Goal: Check status: Check status

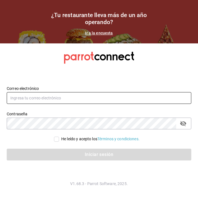
type input "[EMAIL_ADDRESS][DOMAIN_NAME]"
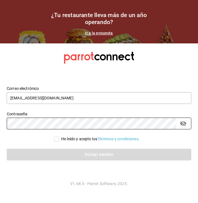
click at [59, 140] on span "He leído y acepto los Términos y condiciones." at bounding box center [99, 139] width 81 height 6
click at [59, 140] on input "He leído y acepto los Términos y condiciones." at bounding box center [56, 139] width 5 height 5
checkbox input "true"
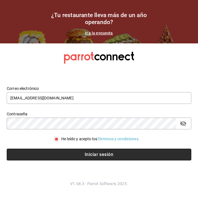
click at [58, 155] on button "Iniciar sesión" at bounding box center [99, 155] width 185 height 12
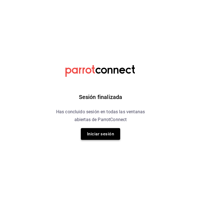
click at [97, 130] on button "Iniciar sesión" at bounding box center [100, 134] width 39 height 12
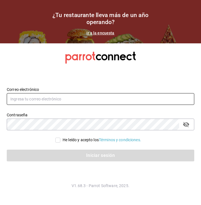
type input "diegotorrescano21@gmail.com"
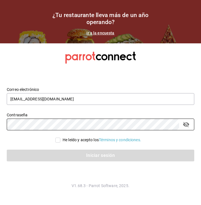
click at [58, 143] on input "He leído y acepto los Términos y condiciones." at bounding box center [57, 140] width 5 height 5
checkbox input "true"
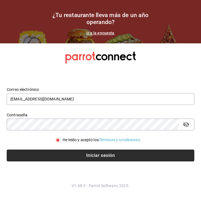
click at [59, 160] on button "Iniciar sesión" at bounding box center [100, 156] width 187 height 12
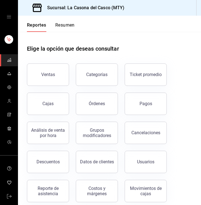
click at [143, 102] on div "Pagos" at bounding box center [145, 103] width 13 height 5
click at [143, 102] on html "Sucursal: La Casona del Casco (MTY) Reportes Resumen Elige la opción que deseas…" at bounding box center [100, 102] width 201 height 205
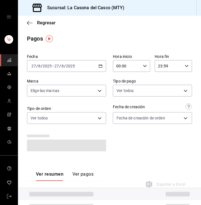
click at [52, 66] on span "-" at bounding box center [52, 66] width 1 height 4
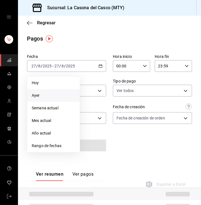
click at [47, 100] on li "Ayer" at bounding box center [53, 95] width 52 height 13
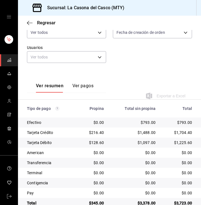
scroll to position [85, 0]
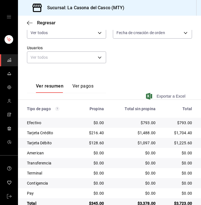
click at [168, 96] on span "Exportar a Excel" at bounding box center [166, 96] width 38 height 7
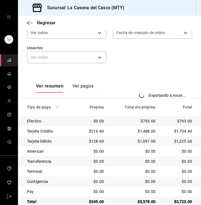
drag, startPoint x: 194, startPoint y: 9, endPoint x: 140, endPoint y: 67, distance: 79.1
click at [140, 67] on div "Fecha 2025-08-26 26 / 8 / 2025 - 2025-08-26 26 / 8 / 2025 Hora inicio 00:00 Hor…" at bounding box center [109, 18] width 165 height 104
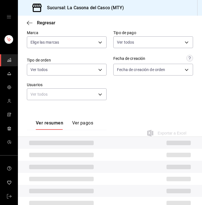
scroll to position [53, 0]
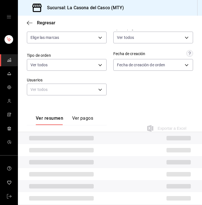
click at [91, 118] on button "Ver pagos" at bounding box center [82, 121] width 21 height 10
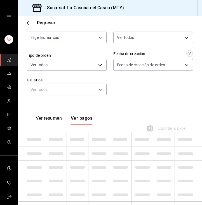
click at [55, 116] on button "Ver resumen" at bounding box center [49, 121] width 26 height 10
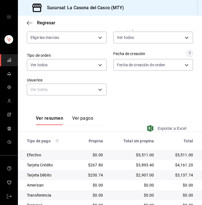
click at [173, 127] on span "Exportar a Excel" at bounding box center [167, 128] width 38 height 7
click at [29, 21] on icon "button" at bounding box center [30, 22] width 6 height 5
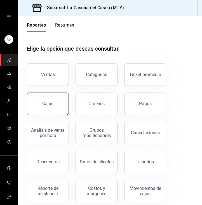
click at [51, 101] on button "Cajas" at bounding box center [48, 104] width 42 height 22
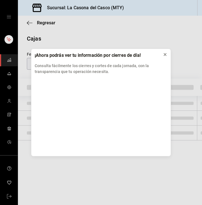
click at [165, 52] on div at bounding box center [165, 55] width 4 height 6
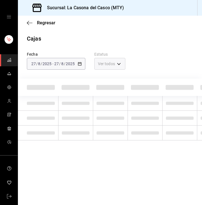
click at [62, 67] on div "2025-08-27 27 / 8 / 2025 - 2025-08-27 27 / 8 / 2025" at bounding box center [56, 64] width 59 height 12
click at [34, 24] on span "Regresar" at bounding box center [41, 22] width 29 height 5
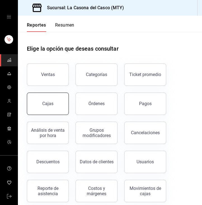
click at [57, 98] on button "Cajas" at bounding box center [48, 104] width 42 height 22
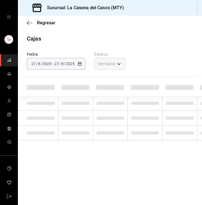
click at [50, 40] on div "Cajas" at bounding box center [110, 38] width 184 height 8
click at [30, 21] on icon "button" at bounding box center [30, 22] width 6 height 5
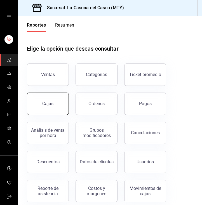
click at [51, 110] on button "Cajas" at bounding box center [48, 104] width 42 height 22
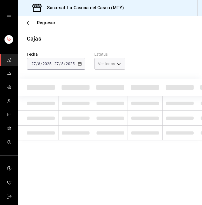
click at [70, 68] on div "[DATE] [DATE] - [DATE] [DATE]" at bounding box center [56, 64] width 59 height 12
click at [65, 56] on div "Fecha 2025-08-27 27 / 8 / 2025 - 2025-08-27 27 / 8 / 2025" at bounding box center [51, 56] width 67 height 27
click at [159, 27] on div "Regresar" at bounding box center [110, 23] width 184 height 14
click at [29, 22] on icon "button" at bounding box center [30, 22] width 6 height 5
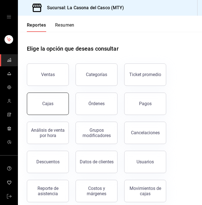
click at [53, 107] on button "Cajas" at bounding box center [48, 104] width 42 height 22
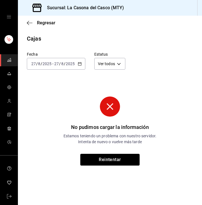
click at [70, 68] on div "[DATE] [DATE] - [DATE] [DATE]" at bounding box center [56, 64] width 59 height 12
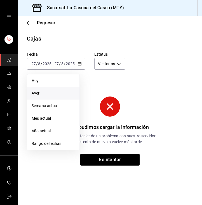
click at [55, 96] on li "Ayer" at bounding box center [53, 93] width 52 height 13
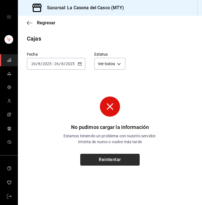
click at [99, 155] on button "Reintentar" at bounding box center [109, 160] width 59 height 12
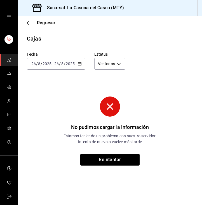
click at [99, 155] on button "Reintentar" at bounding box center [109, 160] width 59 height 12
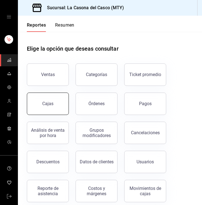
click at [52, 102] on div "Cajas" at bounding box center [47, 103] width 11 height 5
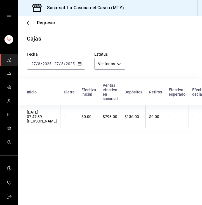
click at [55, 67] on div "[DATE] [DATE] - [DATE] [DATE]" at bounding box center [56, 64] width 59 height 12
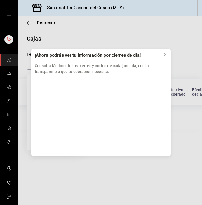
click at [167, 55] on icon at bounding box center [165, 54] width 4 height 4
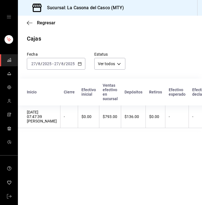
click at [55, 69] on div "[DATE] [DATE] - [DATE] [DATE]" at bounding box center [56, 64] width 59 height 12
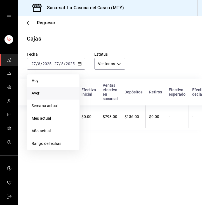
click at [51, 94] on span "Ayer" at bounding box center [53, 93] width 43 height 6
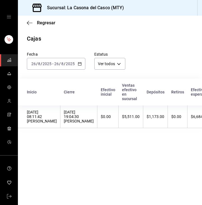
click at [60, 118] on th "[DATE] 08:11:42 [PERSON_NAME]" at bounding box center [39, 117] width 43 height 23
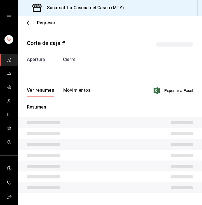
click at [70, 89] on button "Movimientos" at bounding box center [76, 93] width 27 height 10
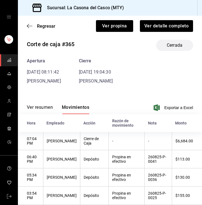
scroll to position [5, 0]
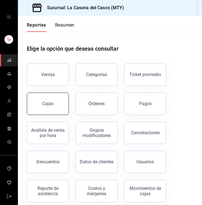
click at [41, 98] on button "Cajas" at bounding box center [48, 104] width 42 height 22
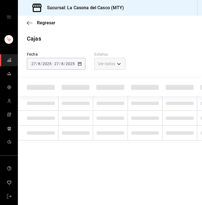
click at [165, 52] on div "Fecha [DATE] [DATE] - [DATE] [DATE] Estatus Ver todos ALL" at bounding box center [105, 56] width 175 height 27
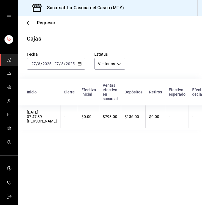
click at [38, 63] on input "8" at bounding box center [39, 64] width 3 height 4
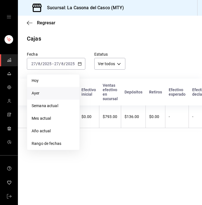
click at [43, 98] on li "Ayer" at bounding box center [53, 93] width 52 height 13
